Goal: Check status: Check status

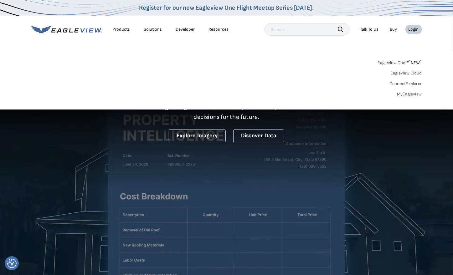
click at [416, 94] on link "MyEagleview" at bounding box center [409, 94] width 25 height 6
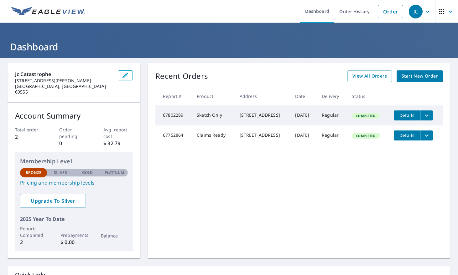
click at [423, 116] on icon "filesDropdownBtn-67802289" at bounding box center [427, 116] width 8 height 8
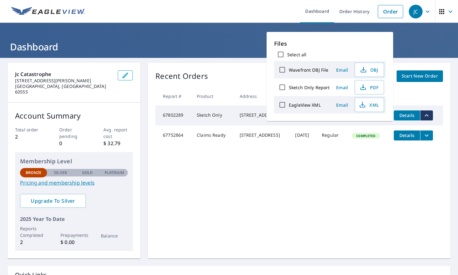
click at [423, 116] on icon "filesDropdownBtn-67802289" at bounding box center [427, 116] width 8 height 8
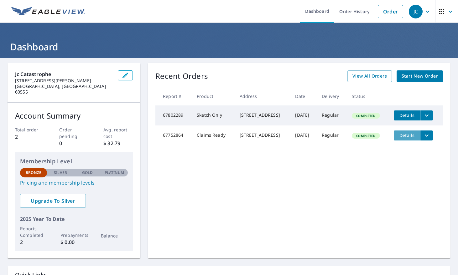
click at [405, 141] on button "Details" at bounding box center [407, 136] width 26 height 10
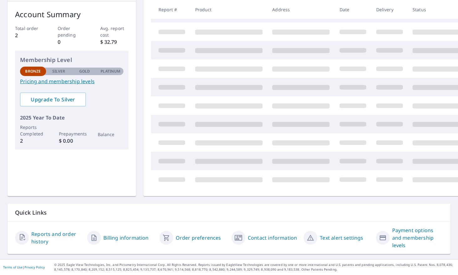
scroll to position [56, 0]
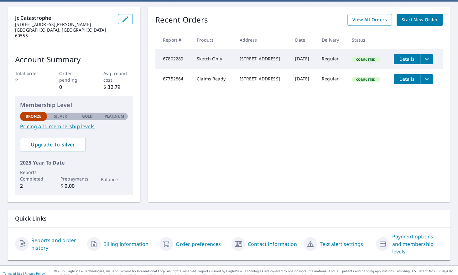
click at [190, 241] on link "Order preferences" at bounding box center [198, 245] width 45 height 8
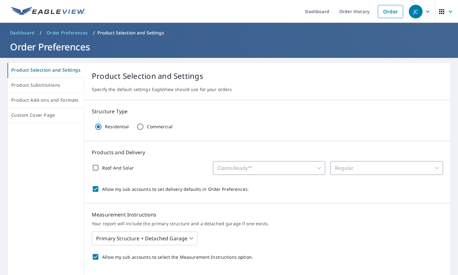
scroll to position [94, 0]
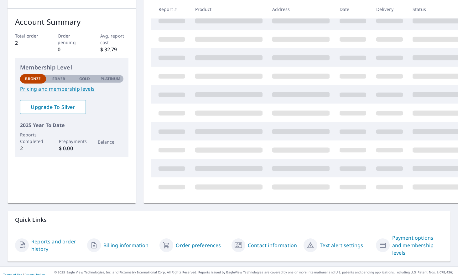
click at [60, 243] on link "Reports and order history" at bounding box center [56, 245] width 51 height 15
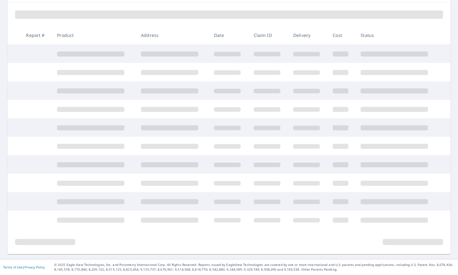
scroll to position [87, 0]
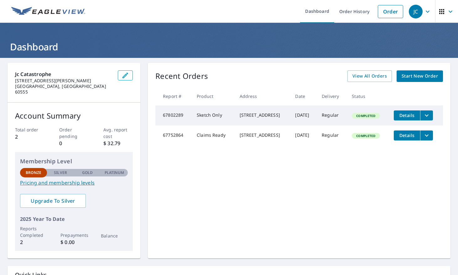
click at [419, 13] on span "JC" at bounding box center [421, 11] width 24 height 15
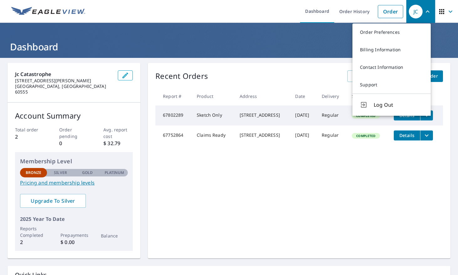
click at [217, 183] on div "Recent Orders View All Orders Start New Order Report # Product Address Date Del…" at bounding box center [299, 161] width 303 height 196
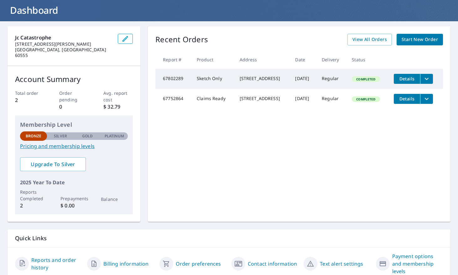
scroll to position [56, 0]
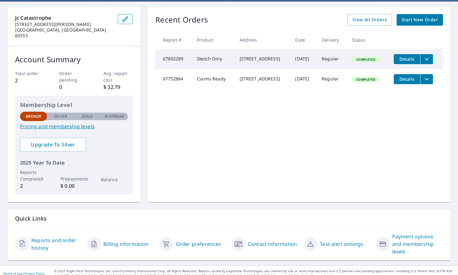
click at [62, 237] on link "Reports and order history" at bounding box center [56, 244] width 51 height 15
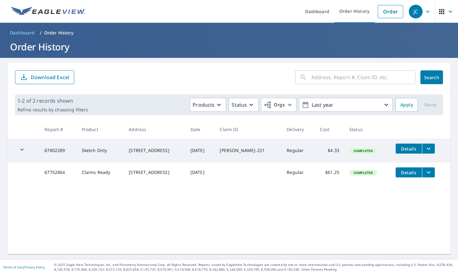
click at [292, 222] on div "​ Search Download Excel 1-2 of 2 records shown Refine results by choosing filte…" at bounding box center [229, 158] width 443 height 191
